Goal: Task Accomplishment & Management: Manage account settings

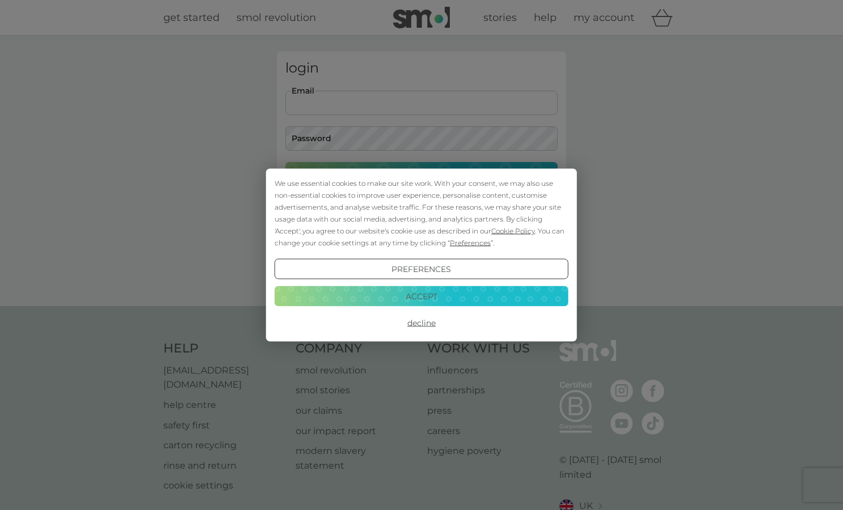
click at [435, 297] on button "Accept" at bounding box center [421, 296] width 294 height 20
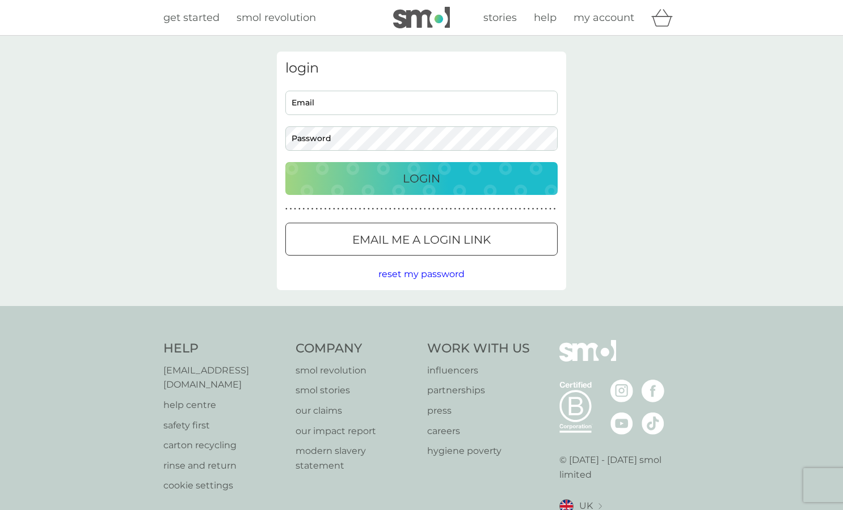
click at [354, 97] on input "Email" at bounding box center [421, 103] width 272 height 24
type input "michelle.100@btinternet.com"
click at [419, 178] on p "Login" at bounding box center [421, 179] width 37 height 18
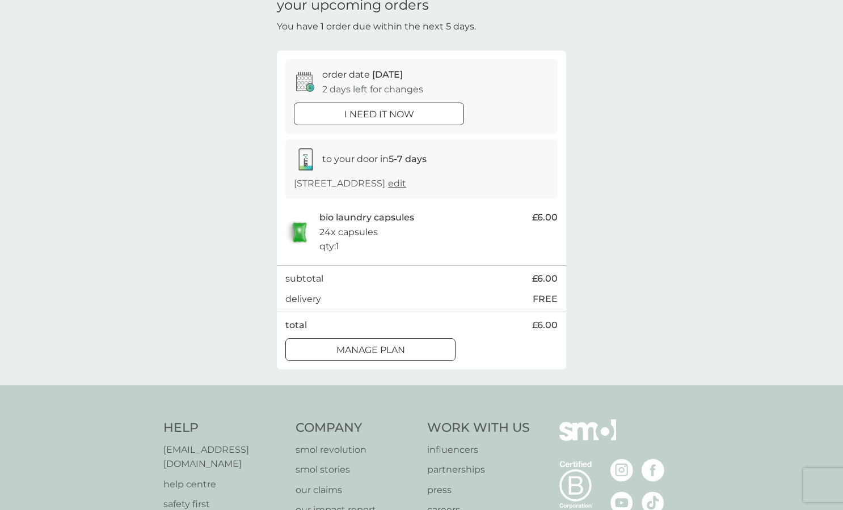
scroll to position [56, 0]
click at [390, 343] on div at bounding box center [370, 349] width 41 height 12
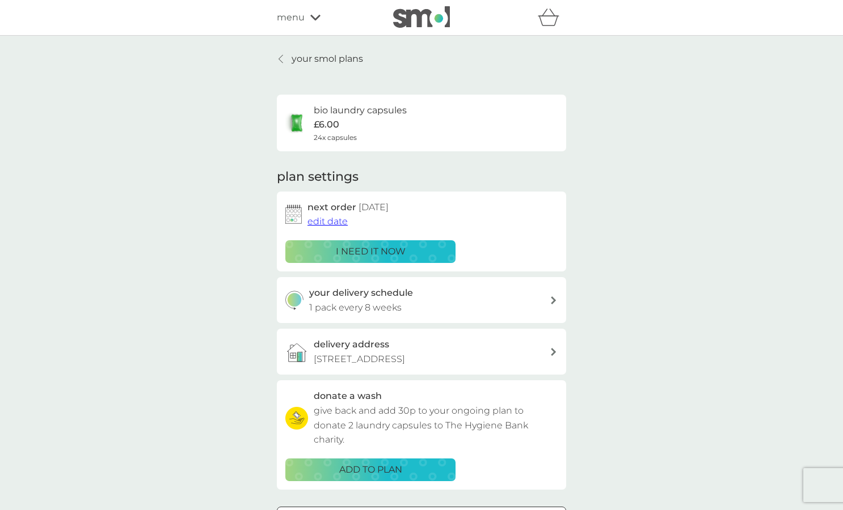
click at [307, 14] on div "menu" at bounding box center [325, 17] width 96 height 15
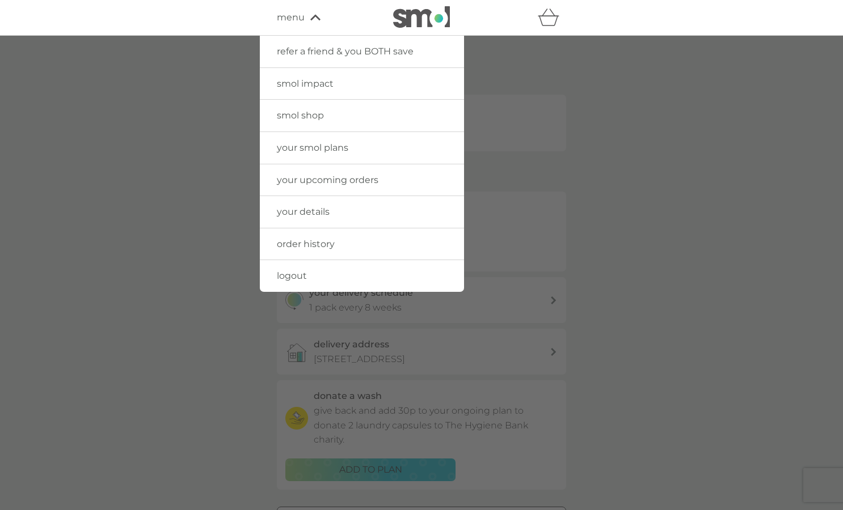
click at [297, 145] on span "your smol plans" at bounding box center [312, 147] width 71 height 11
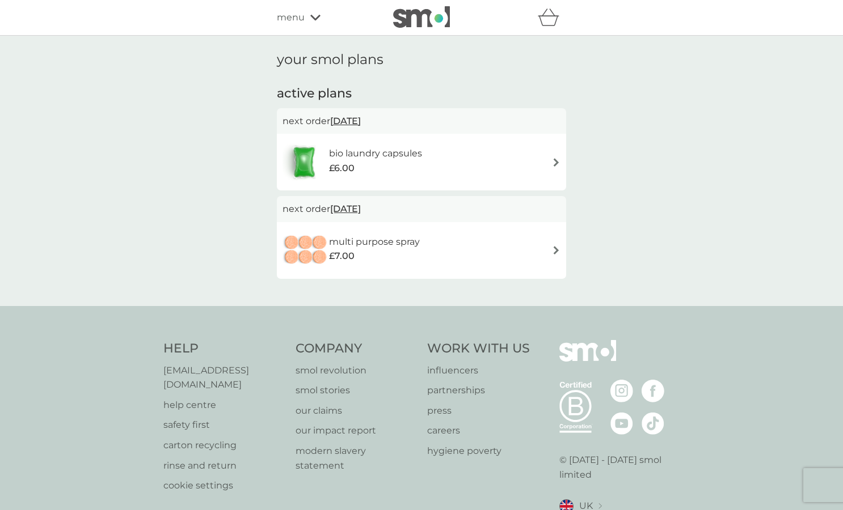
click at [92, 272] on div "your smol plans active plans next order [DATE] bio laundry capsules £6.00 next …" at bounding box center [421, 171] width 843 height 270
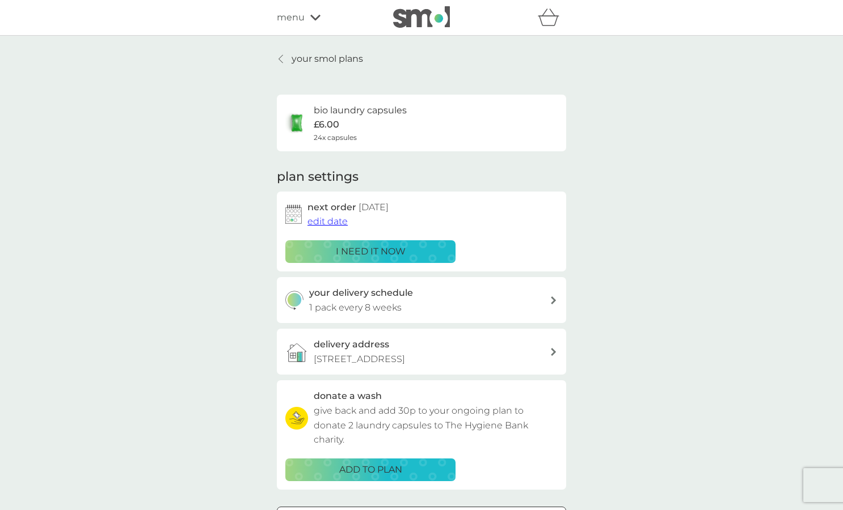
click at [314, 13] on div "menu" at bounding box center [325, 17] width 96 height 15
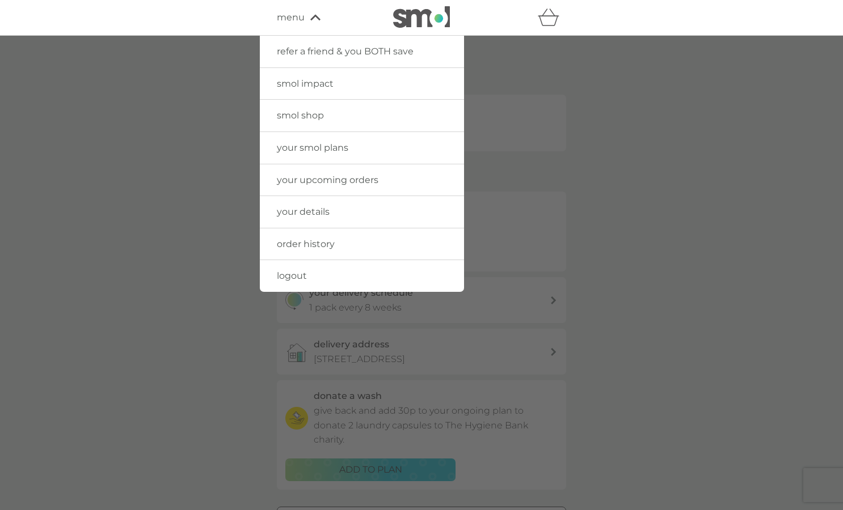
click at [289, 270] on span "logout" at bounding box center [292, 275] width 30 height 11
